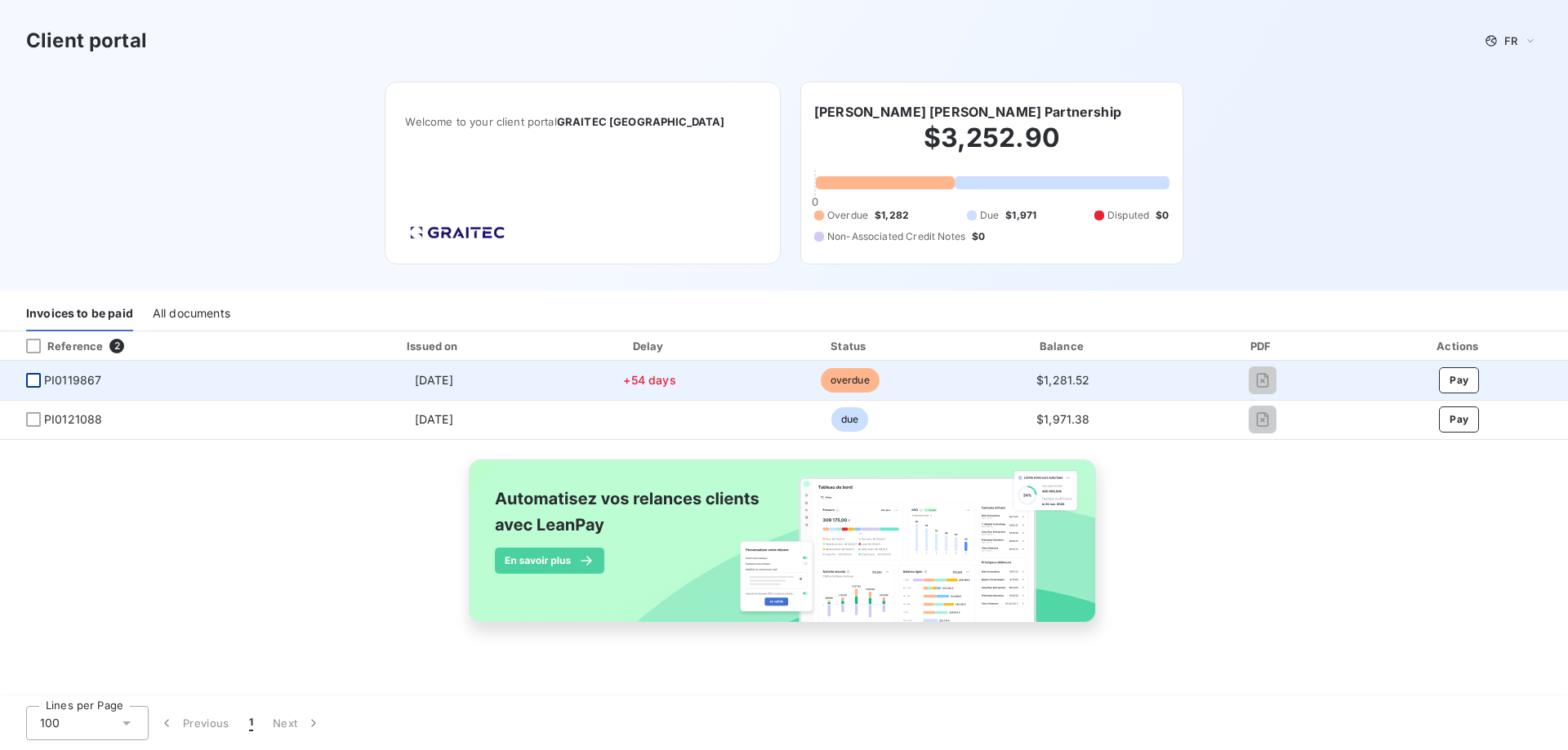
click at [33, 384] on div at bounding box center [33, 381] width 15 height 15
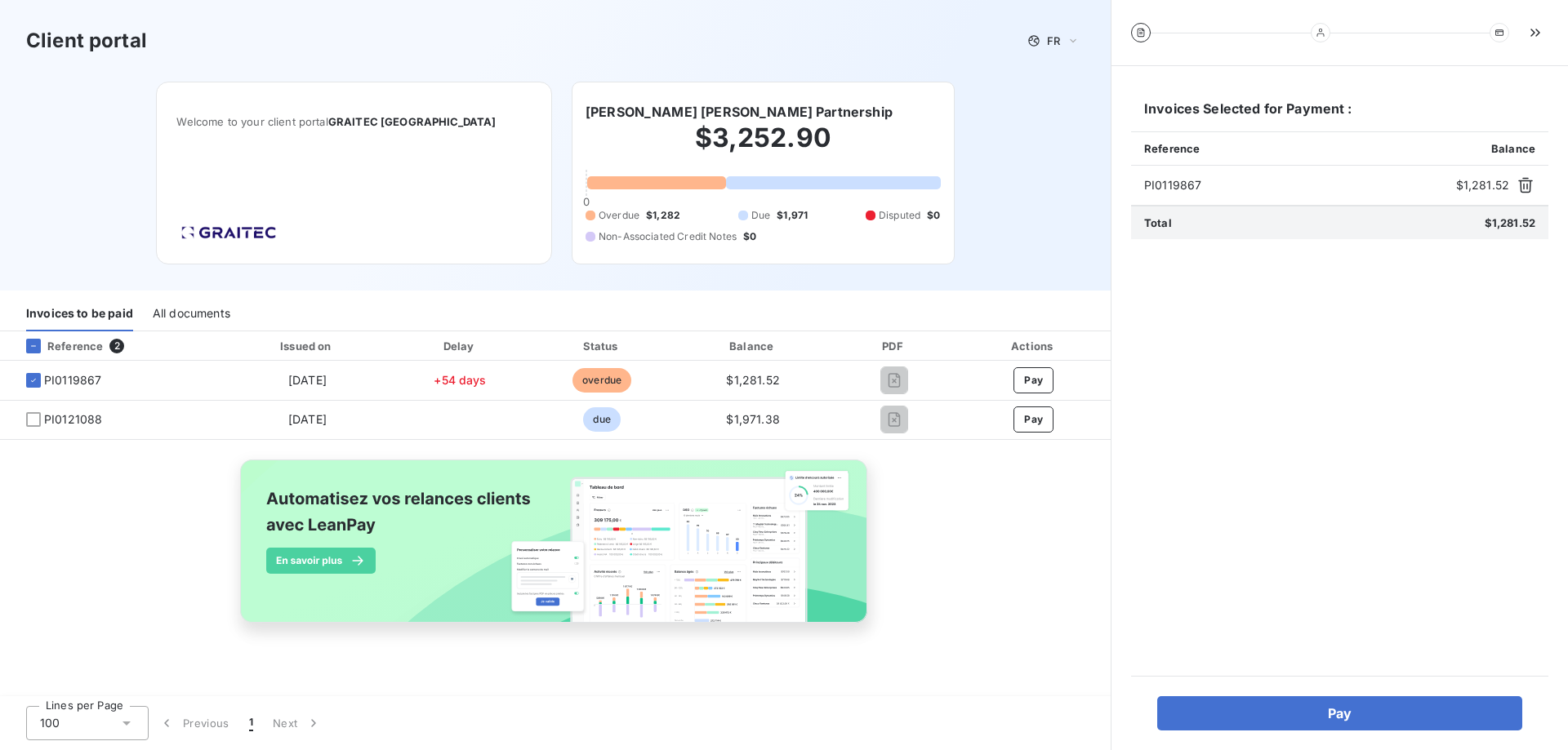
click at [200, 310] on div "All documents" at bounding box center [191, 314] width 78 height 34
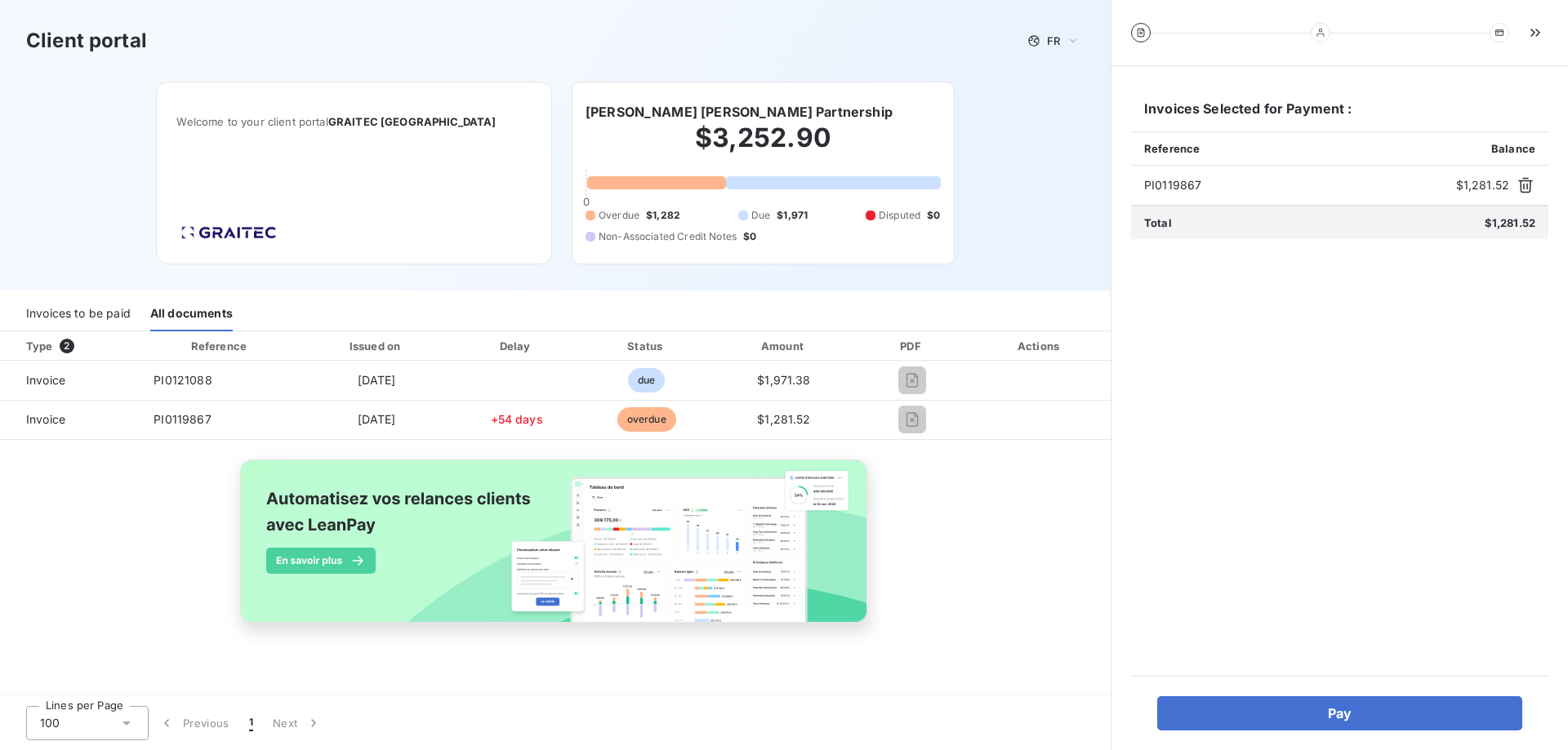
click at [80, 318] on div "Invoices to be paid" at bounding box center [78, 314] width 105 height 34
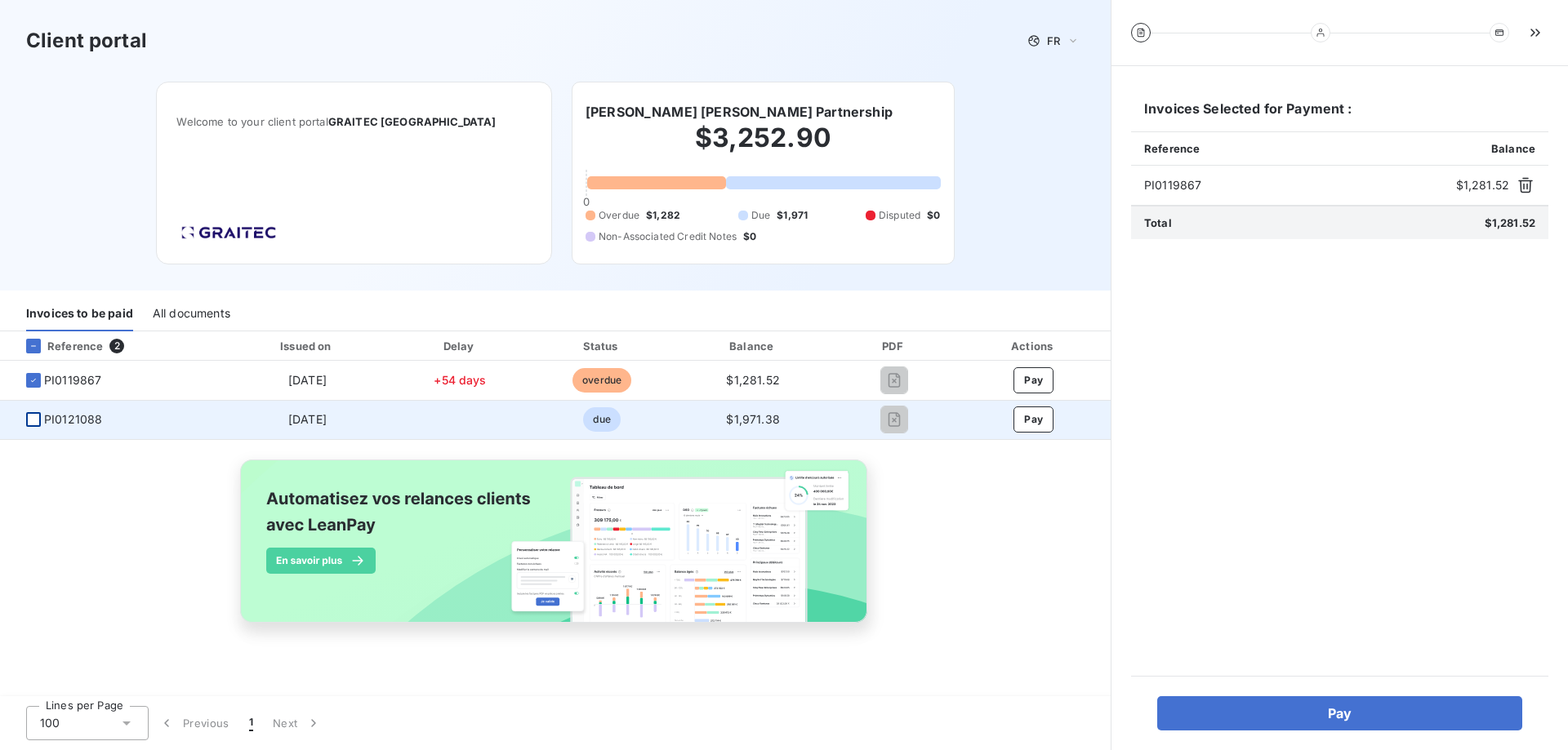
click at [32, 421] on div at bounding box center [33, 420] width 15 height 15
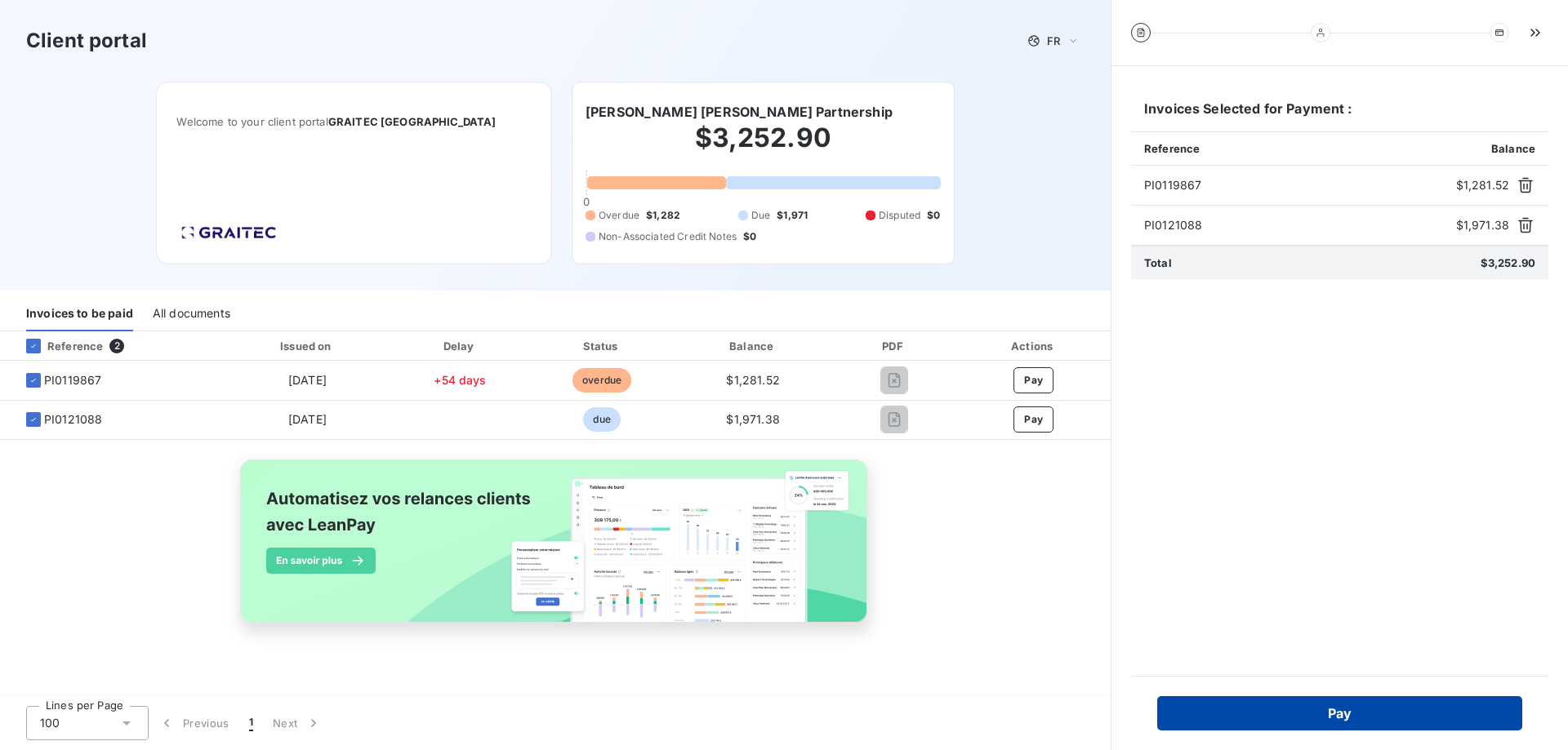
click at [1332, 714] on button "Pay" at bounding box center [1339, 713] width 365 height 34
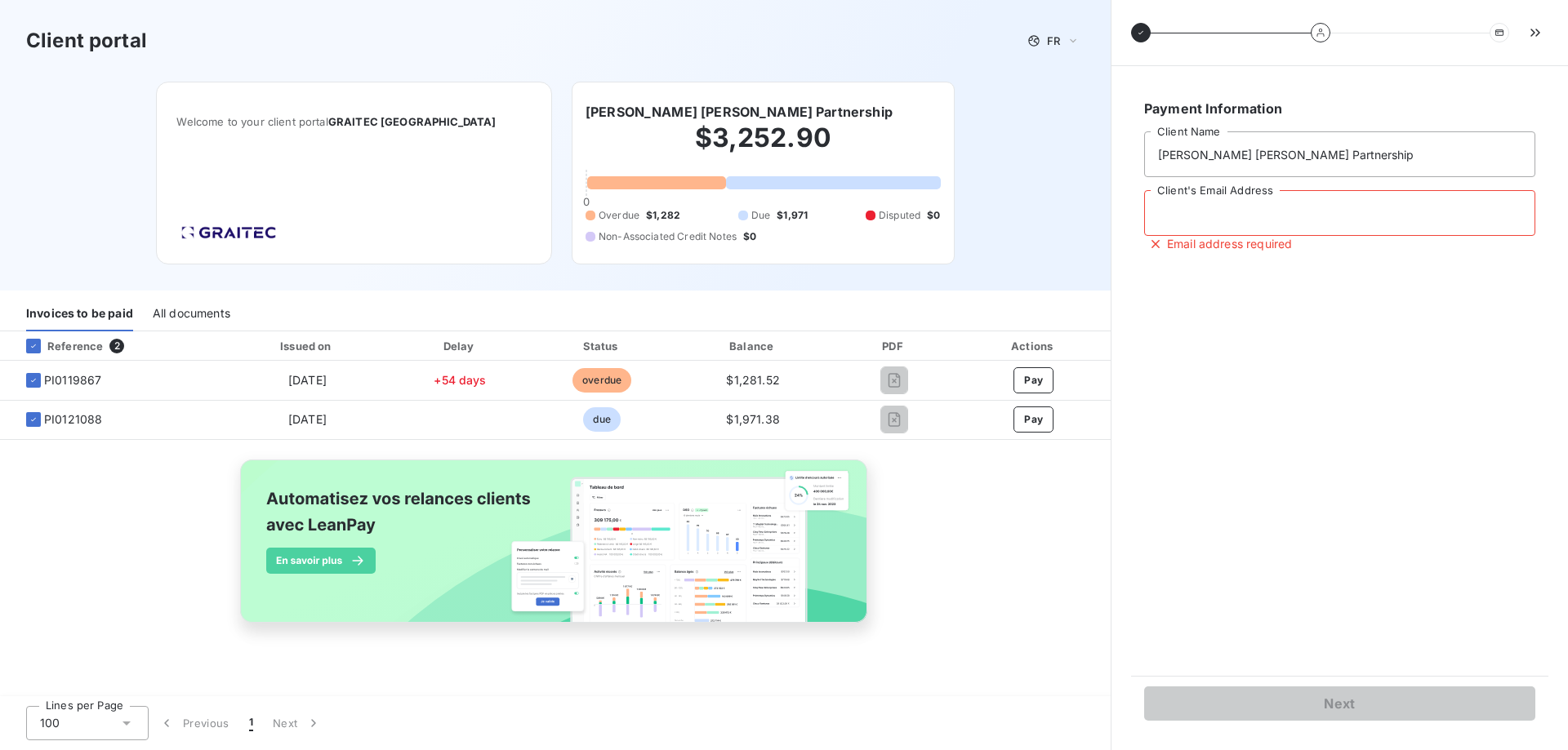
click at [1205, 220] on input "Client's Email Address" at bounding box center [1339, 213] width 391 height 46
type input "[EMAIL_ADDRESS][DOMAIN_NAME]"
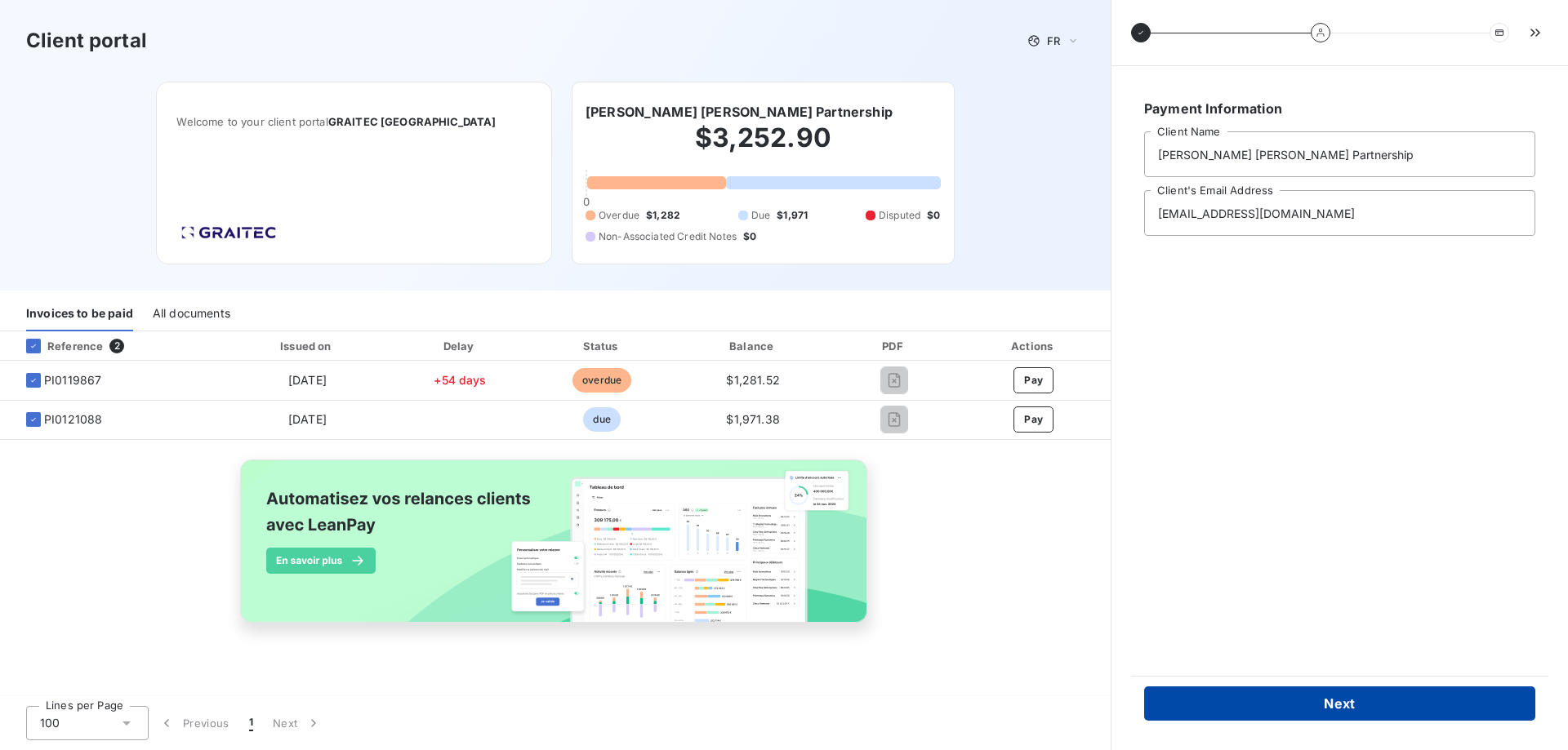
click at [1340, 698] on button "Next" at bounding box center [1339, 703] width 391 height 34
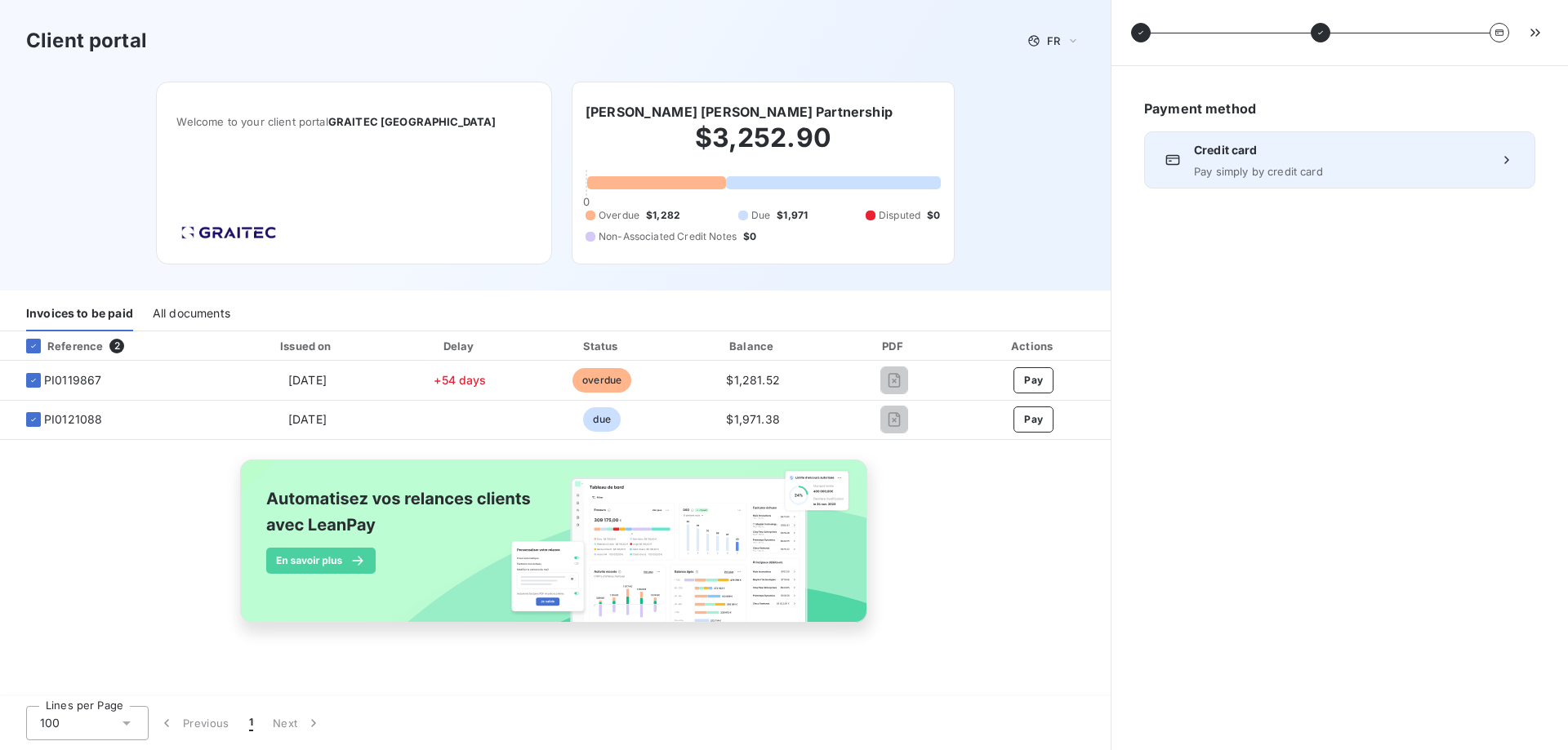
click at [1251, 151] on span "Credit card" at bounding box center [1339, 151] width 291 height 17
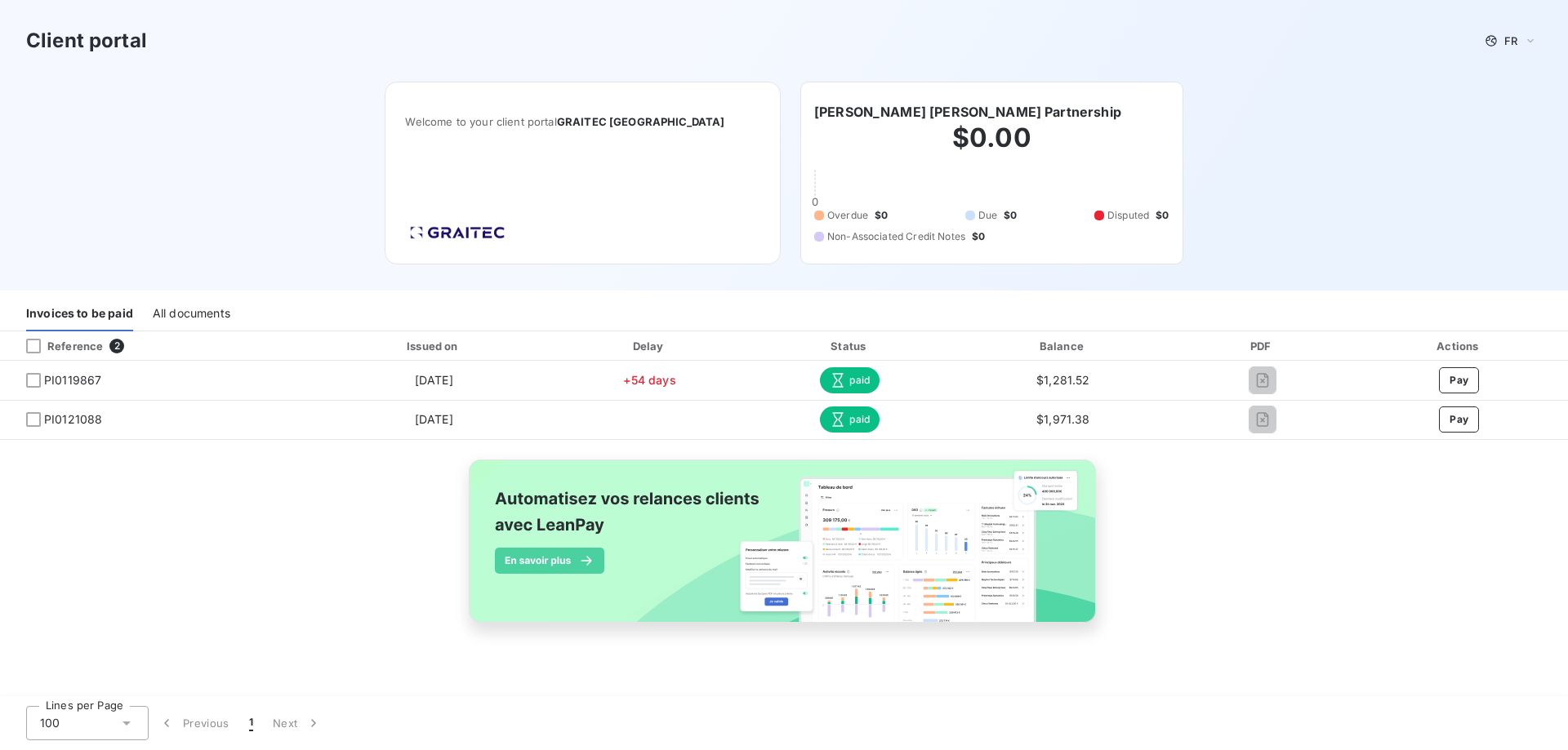
click at [1335, 116] on div "Client portal FR Welcome to your client portal GRAITEC USA Miller Hull Partners…" at bounding box center [784, 145] width 1568 height 290
